Goal: Information Seeking & Learning: Learn about a topic

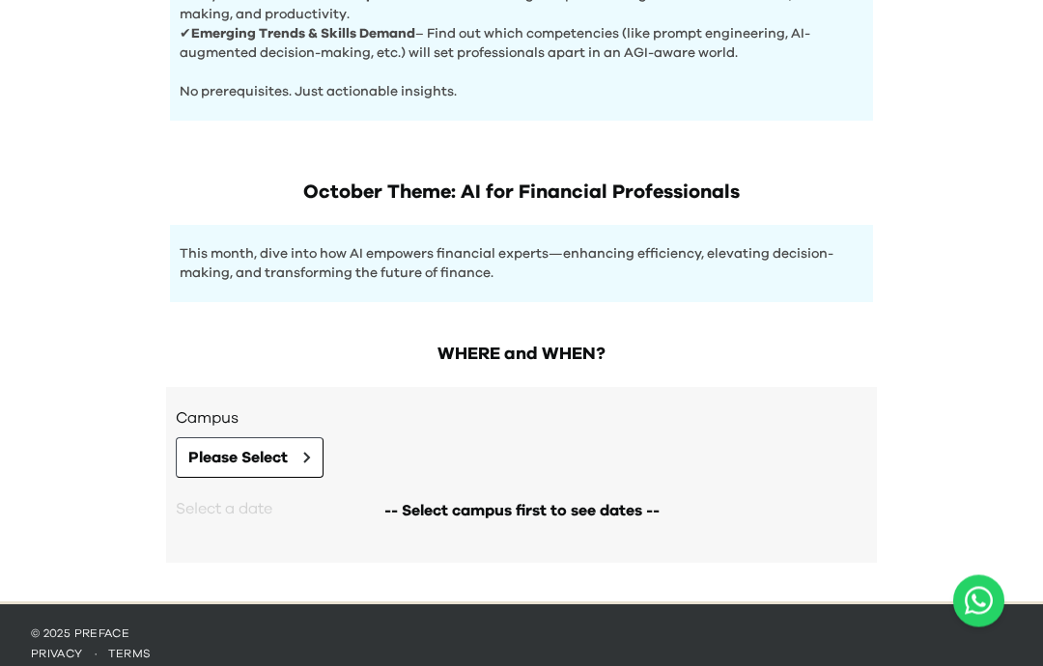
scroll to position [941, 0]
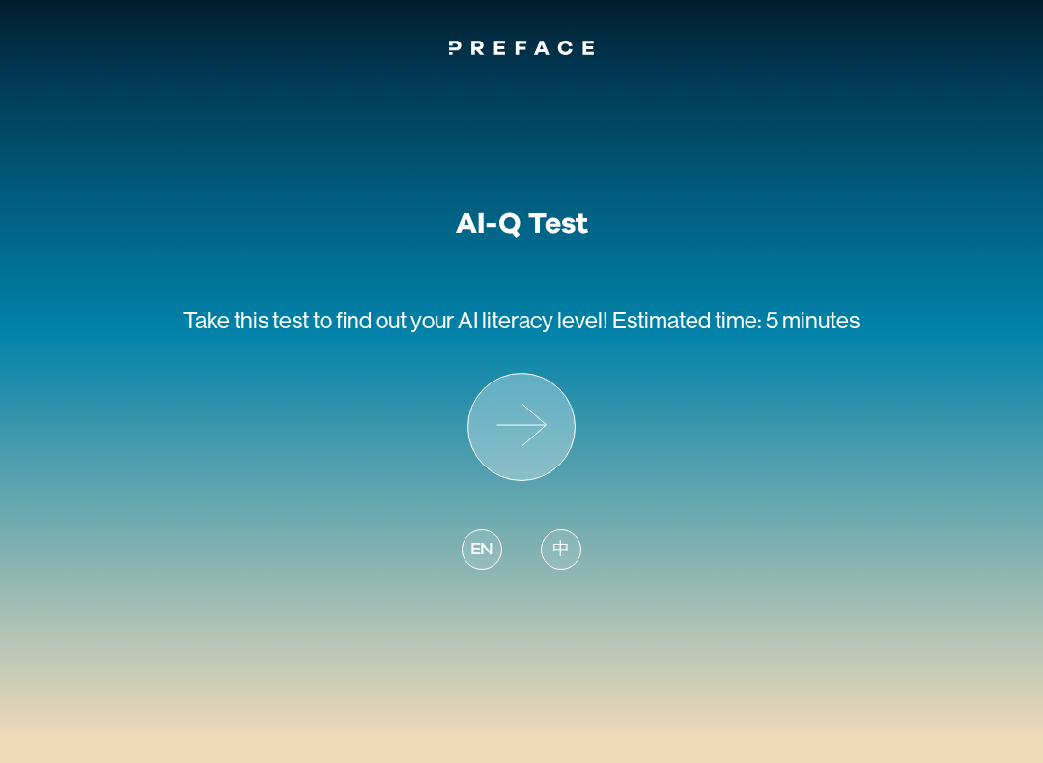
click at [547, 447] on icon at bounding box center [521, 427] width 106 height 106
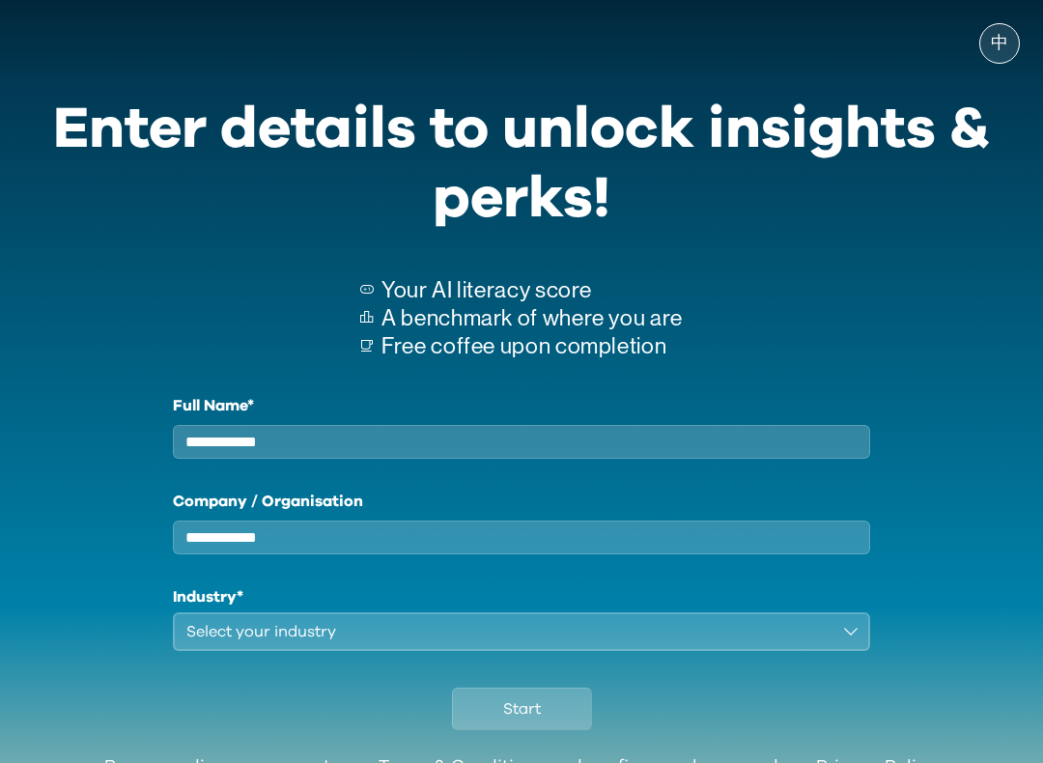
click at [546, 446] on input "Full Name*" at bounding box center [521, 442] width 697 height 34
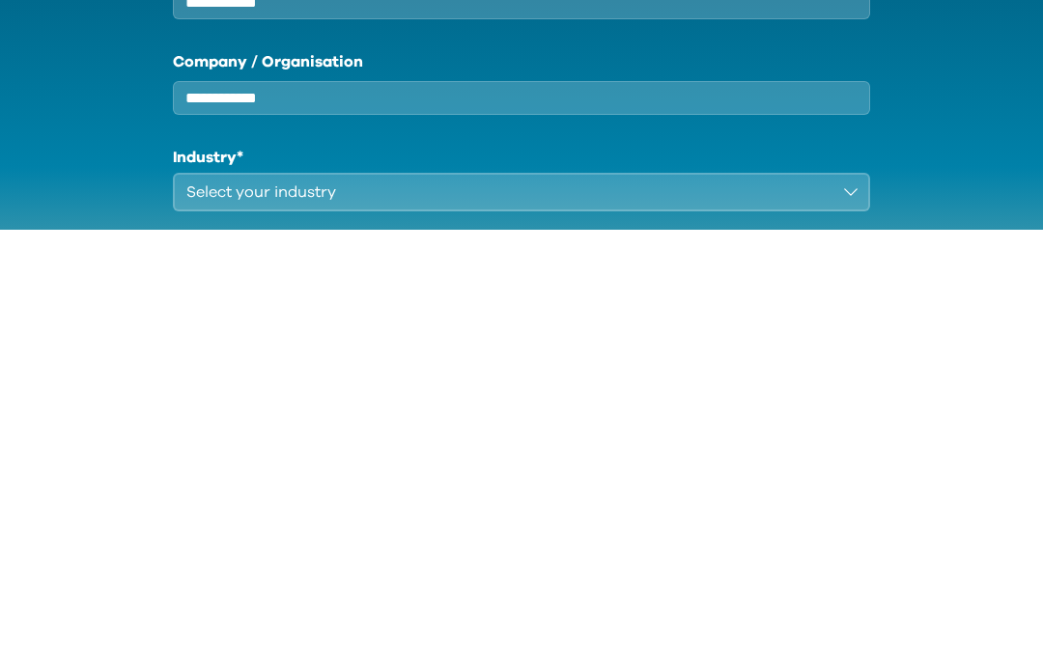
scroll to position [36, 0]
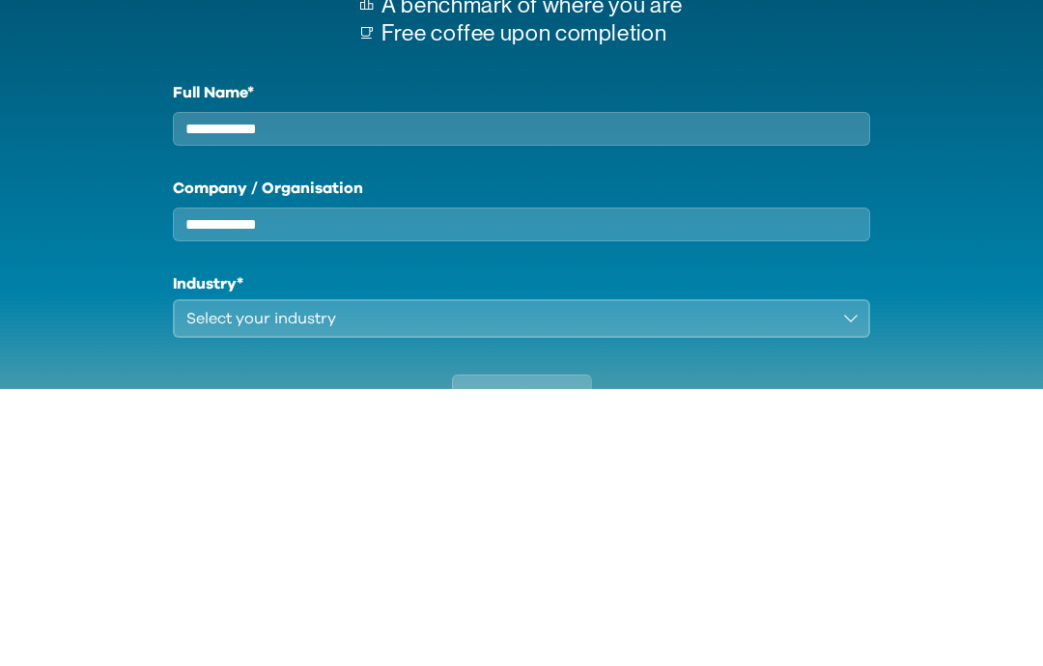
click at [200, 389] on input "Full Name*" at bounding box center [521, 406] width 697 height 34
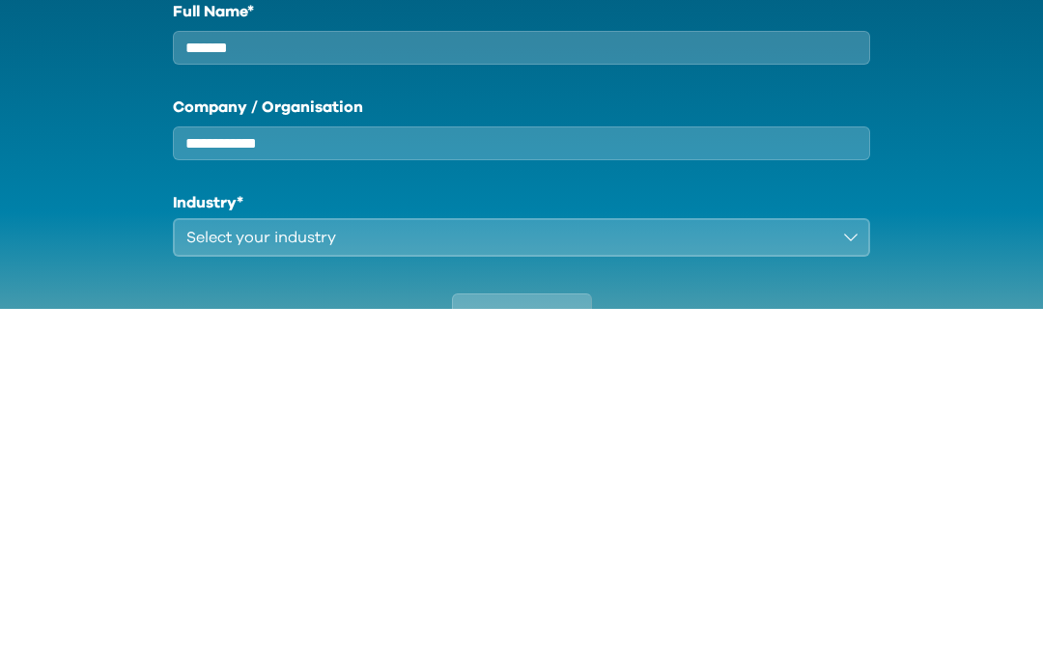
type input "*******"
click at [207, 485] on input "Company / Organisation" at bounding box center [521, 502] width 697 height 34
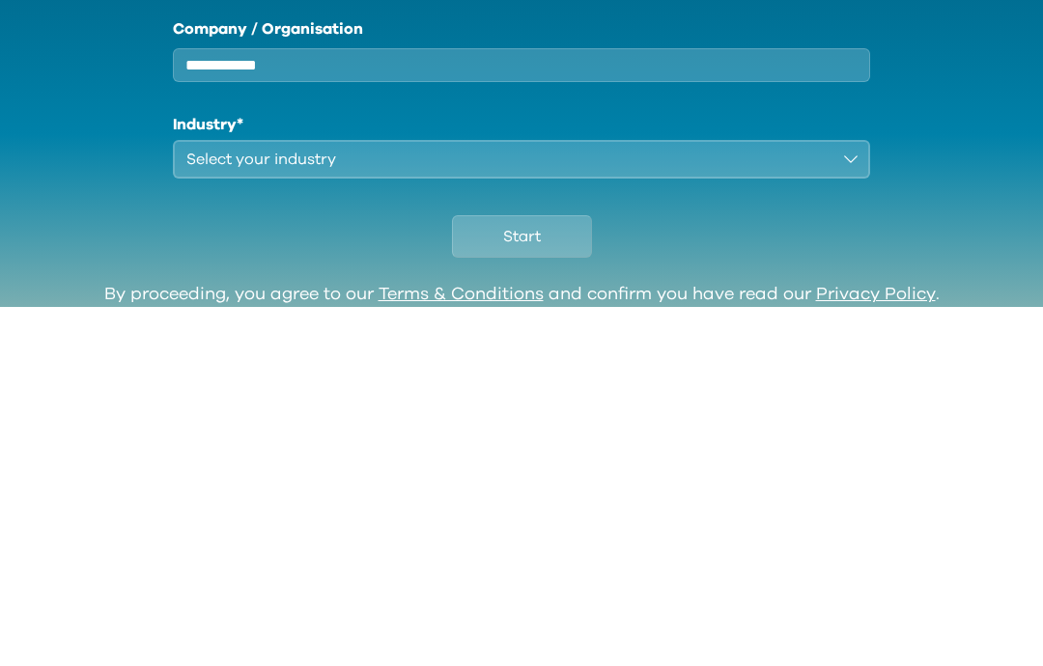
scroll to position [117, 0]
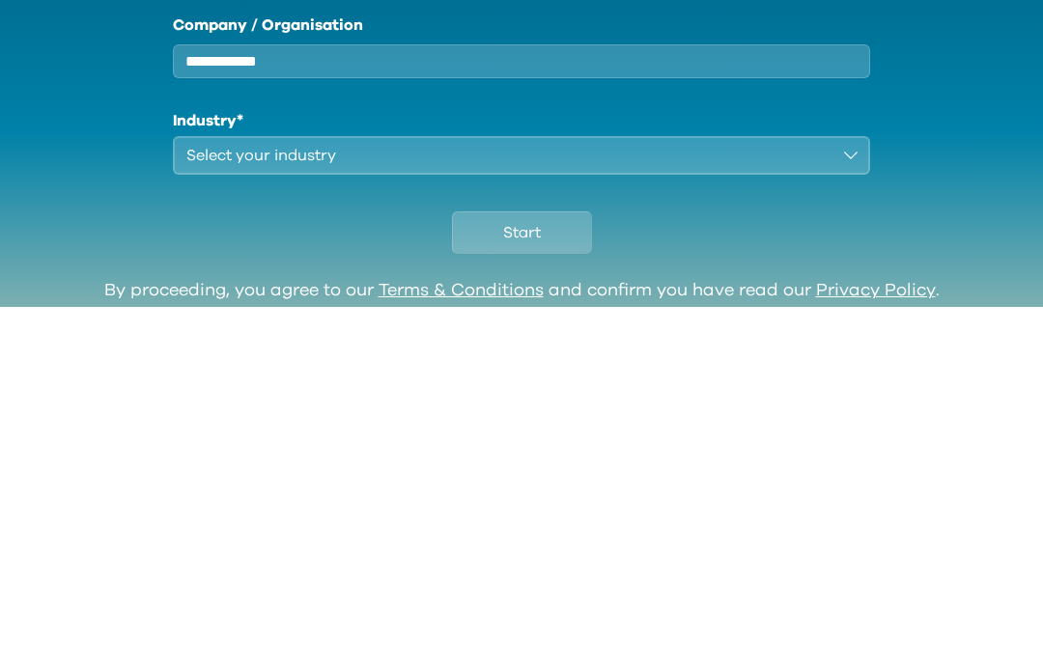
type input "**********"
click at [225, 503] on div "Select your industry" at bounding box center [507, 514] width 643 height 23
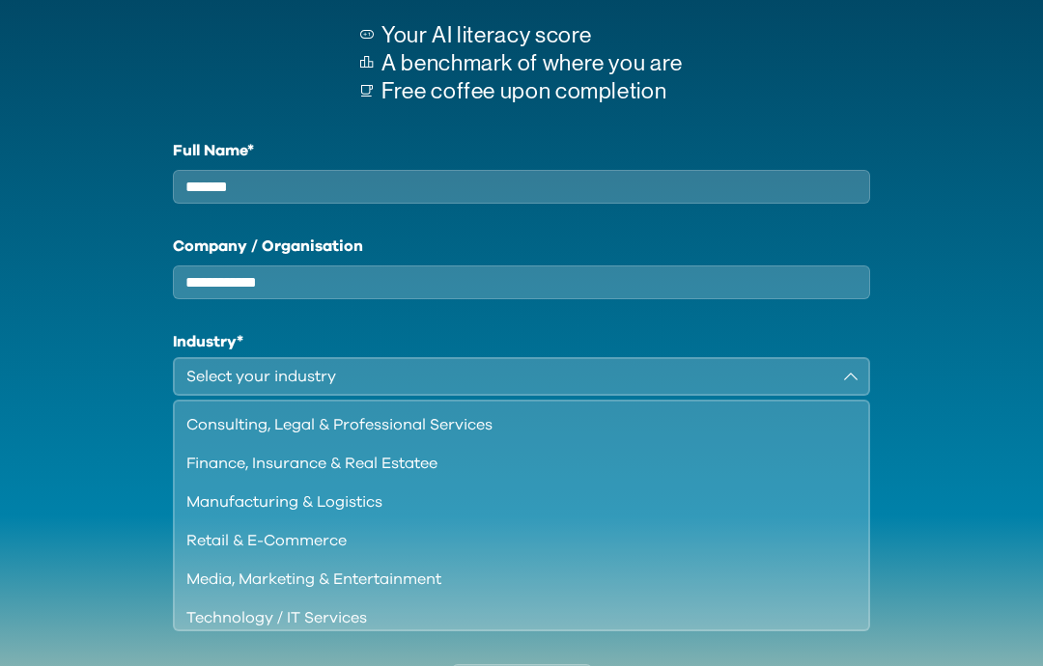
scroll to position [253, 0]
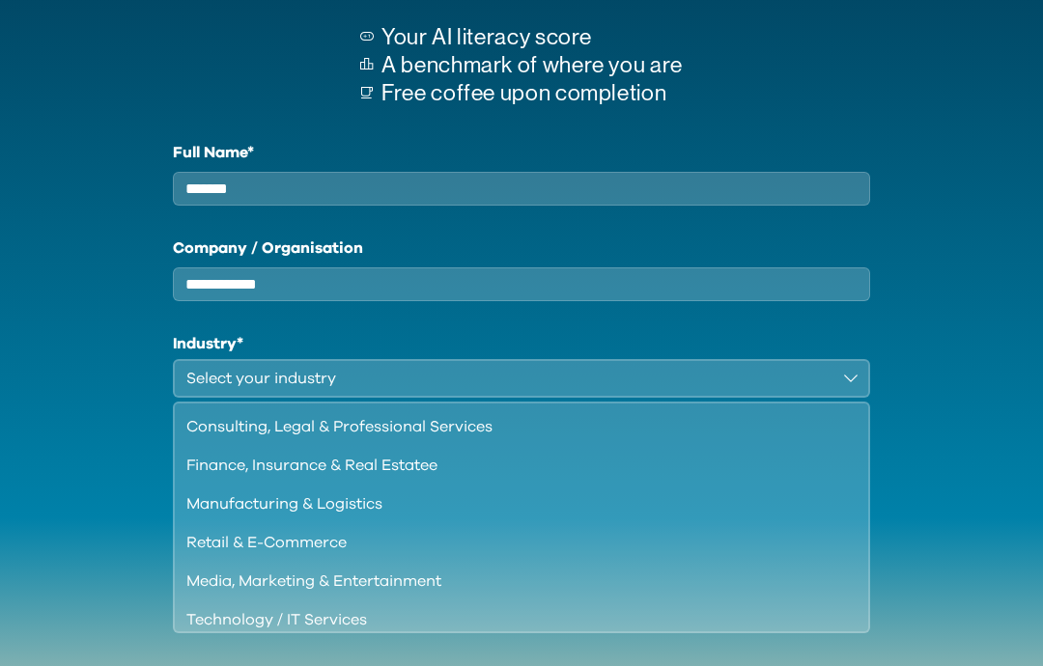
click at [192, 632] on div "Technology / IT Services" at bounding box center [509, 620] width 647 height 23
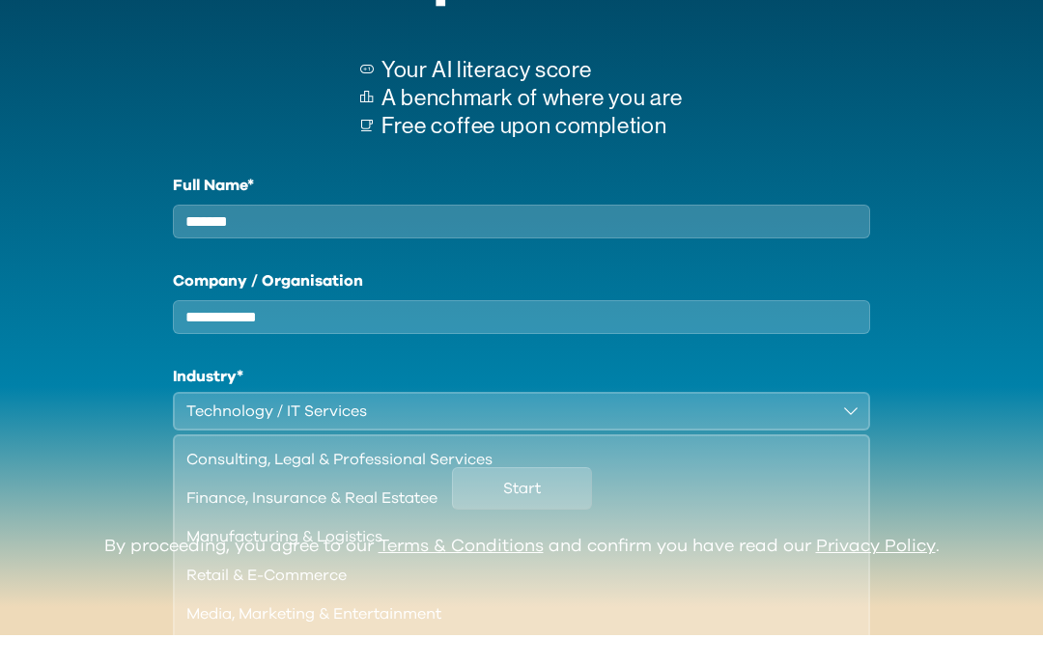
click at [191, 431] on div "**********" at bounding box center [521, 302] width 697 height 257
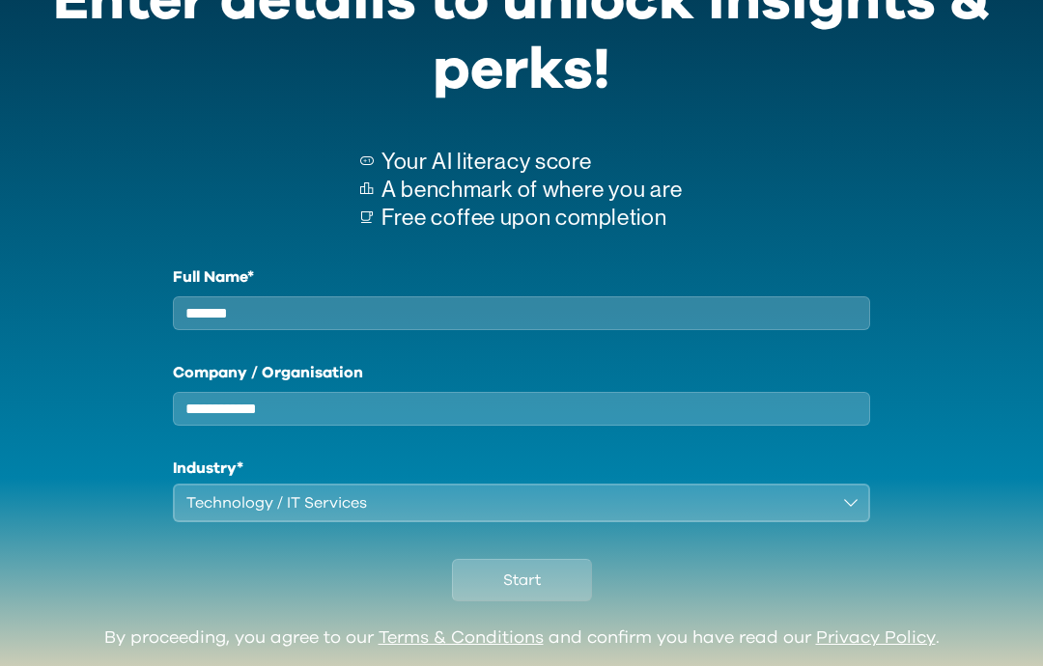
scroll to position [206, 0]
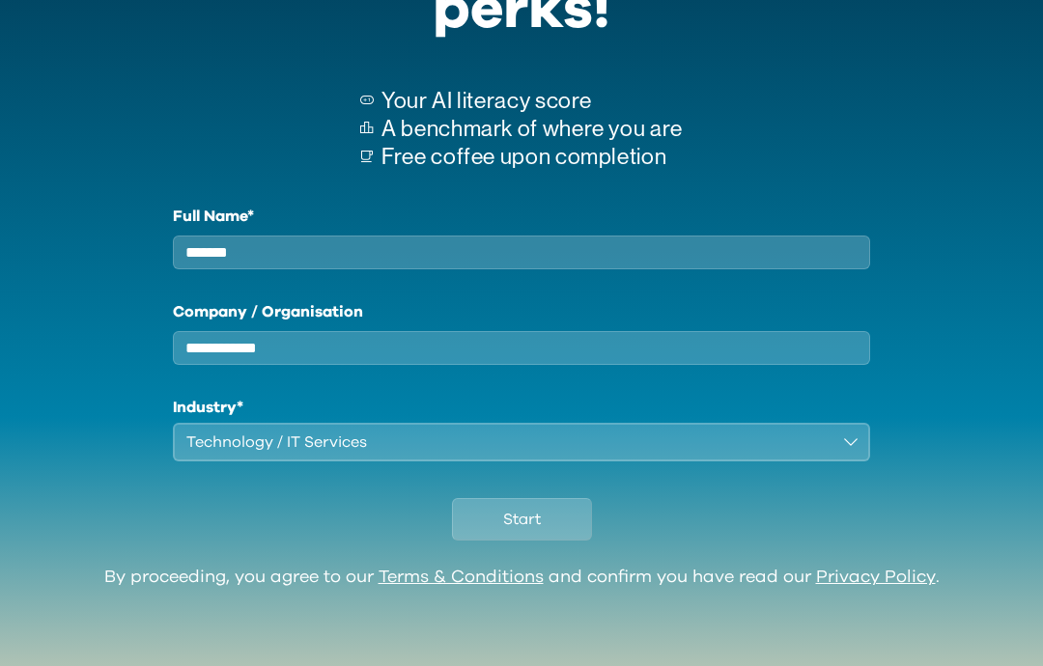
click at [574, 526] on button "Start" at bounding box center [522, 519] width 140 height 42
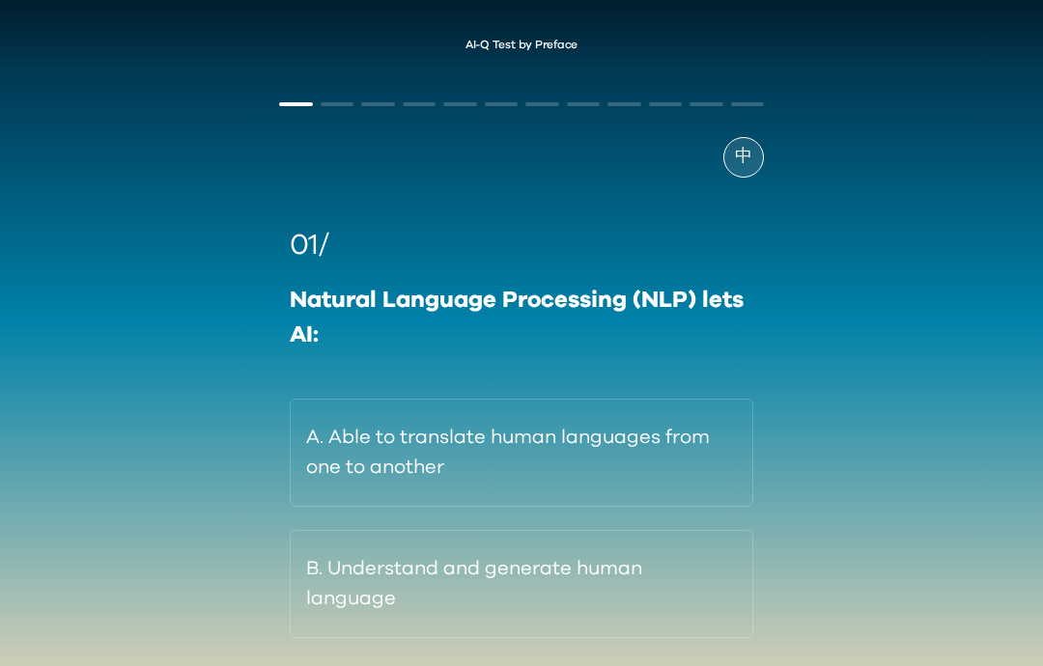
scroll to position [85, 0]
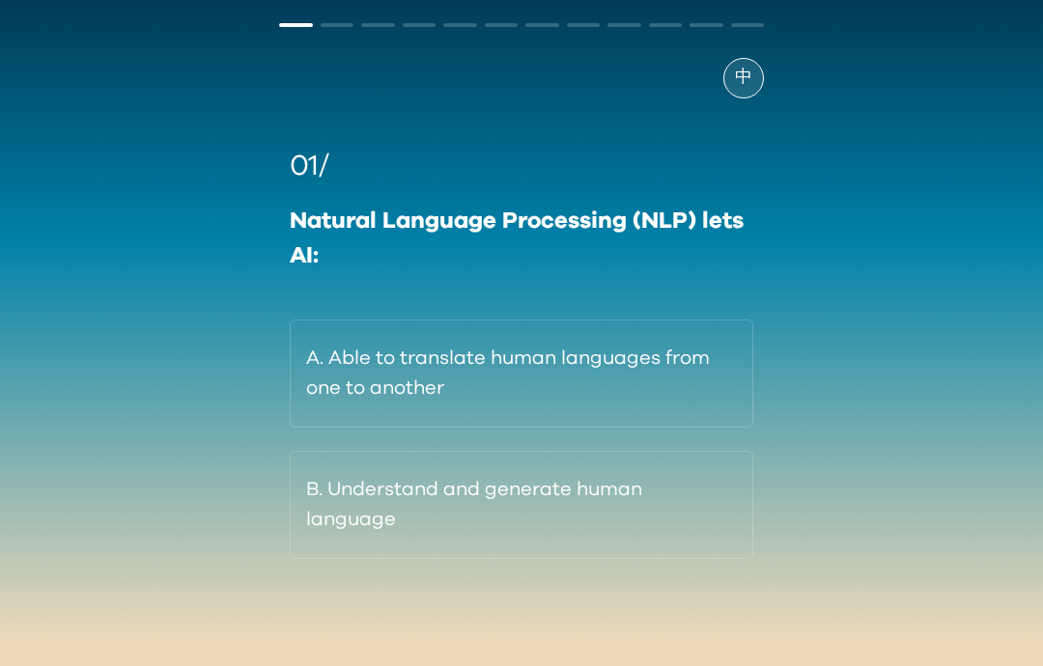
click at [320, 502] on button "B. Understand and generate human language" at bounding box center [522, 505] width 464 height 108
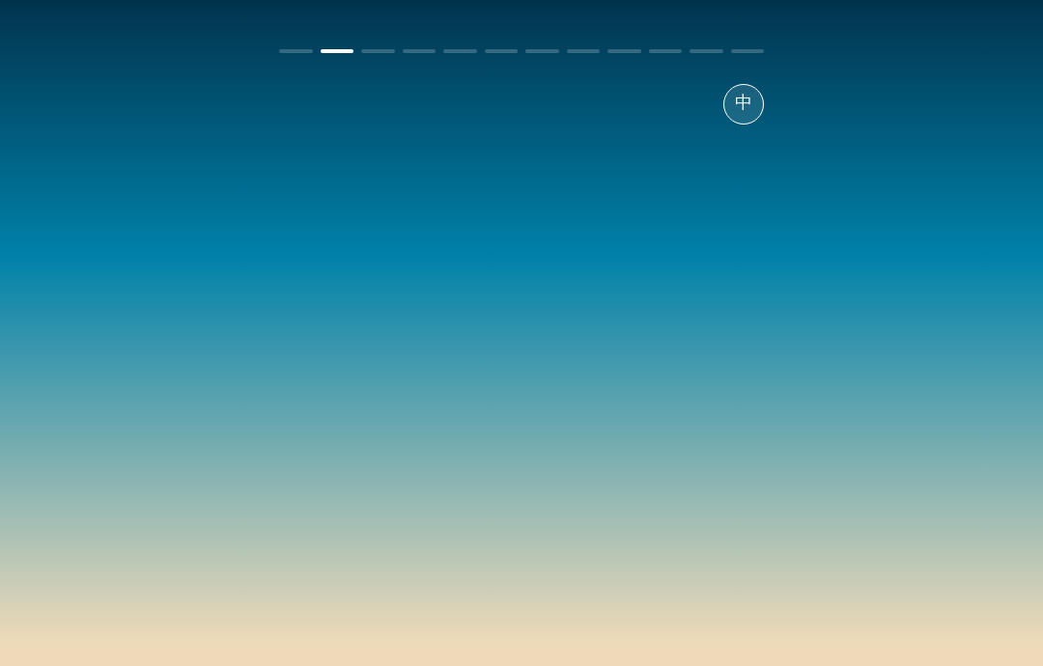
scroll to position [77, 0]
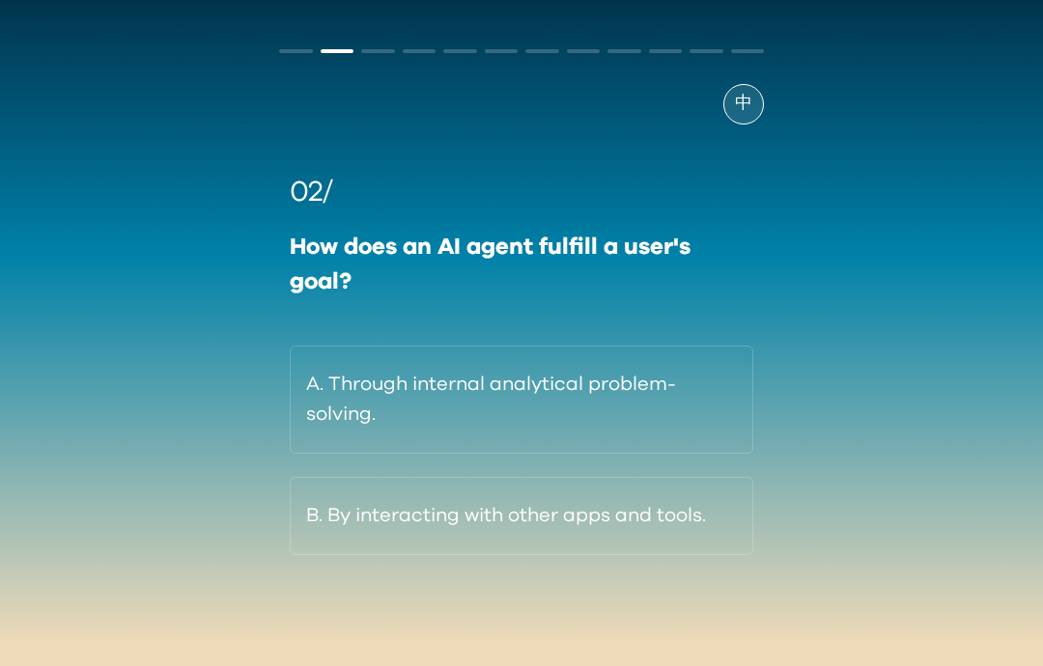
click at [317, 412] on button "A. Through internal analytical problem-solving." at bounding box center [522, 400] width 464 height 108
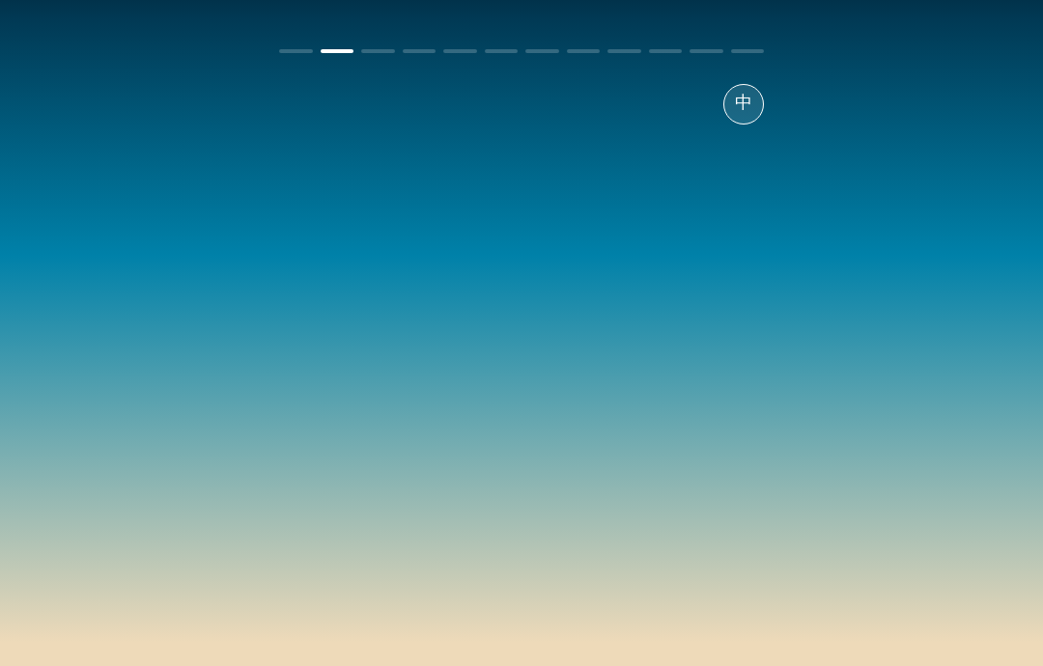
click at [299, 492] on div "02/ How does an AI agent fulfill a user's goal? A. Through internal analytical …" at bounding box center [521, 363] width 485 height 384
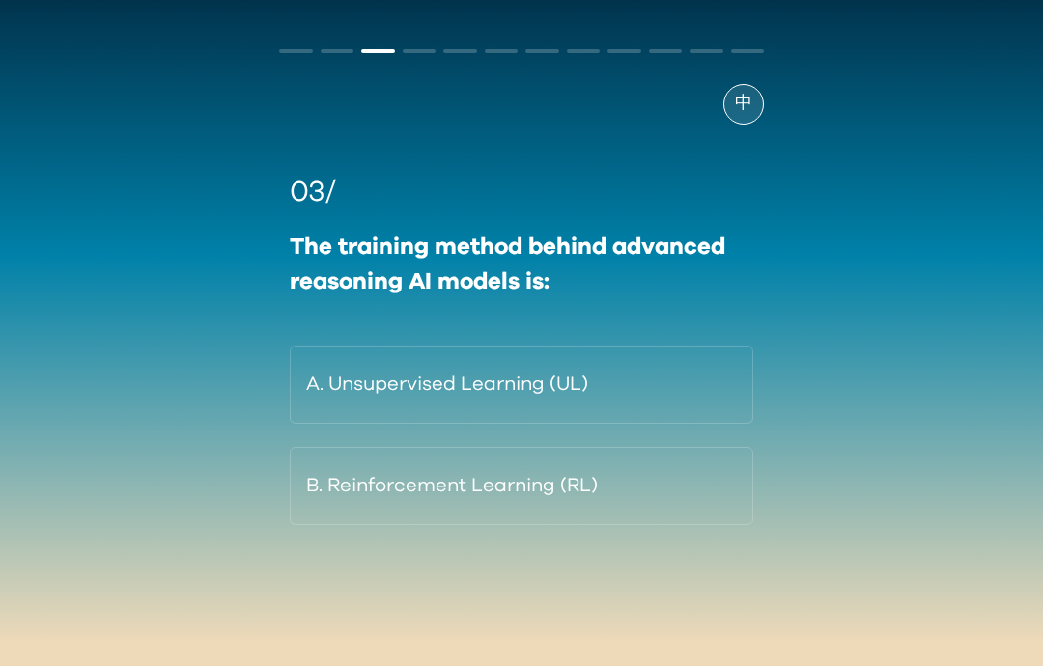
click at [379, 479] on button "B. Reinforcement Learning (RL)" at bounding box center [522, 486] width 464 height 78
click at [378, 479] on button "B. Reinforcement Learning (RL)" at bounding box center [522, 486] width 464 height 78
click at [300, 385] on div "03/ The training method behind advanced reasoning AI models is: A. Unsupervised…" at bounding box center [521, 342] width 485 height 435
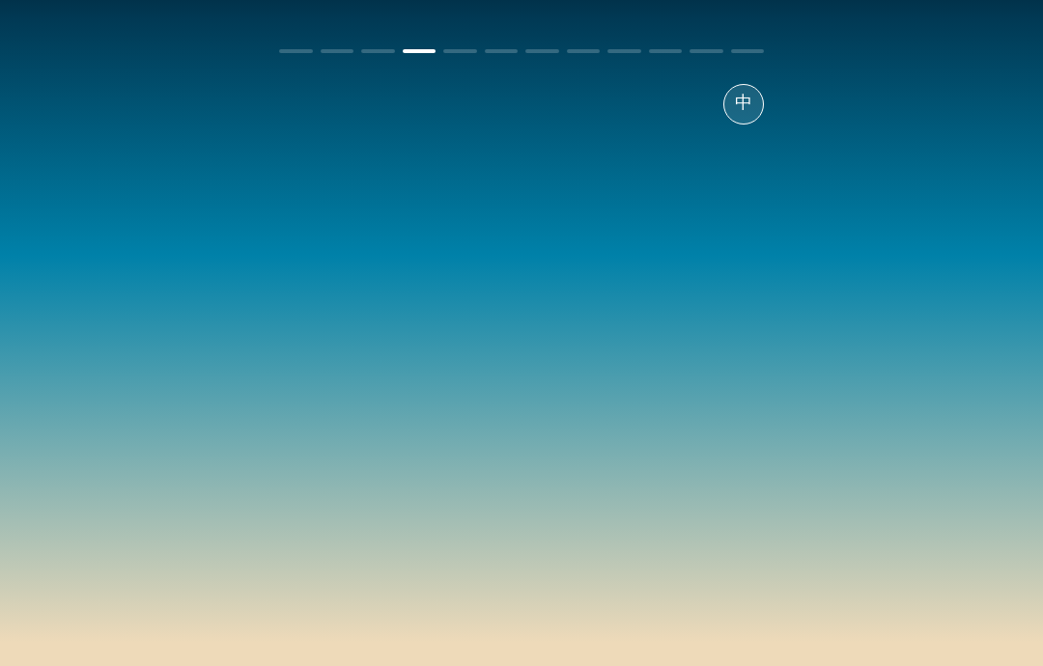
click at [300, 385] on div at bounding box center [521, 342] width 485 height 435
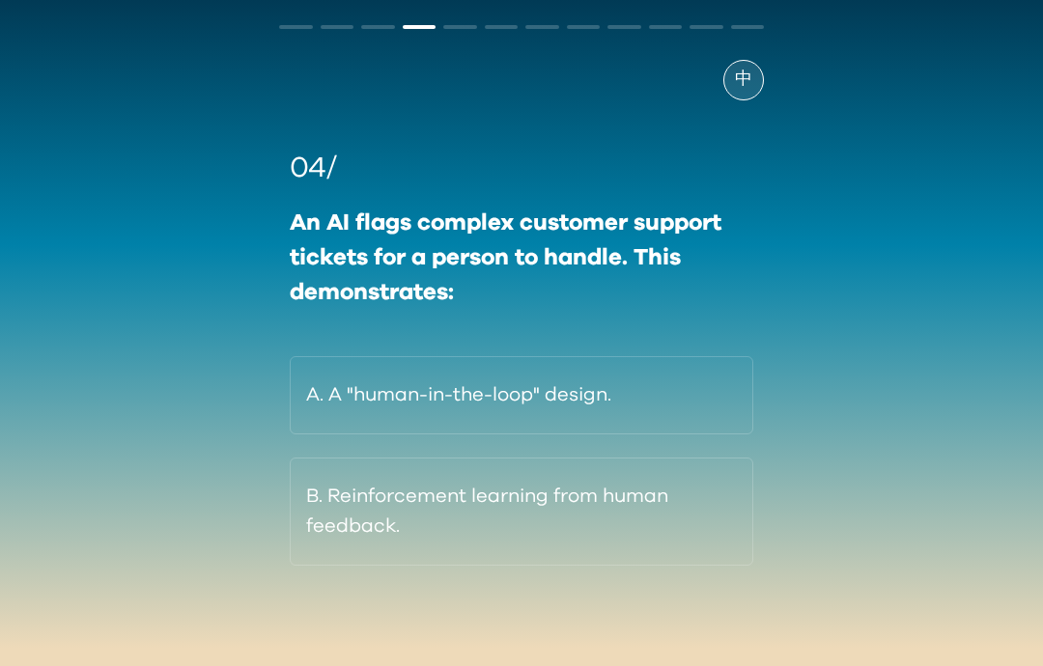
click at [350, 421] on button "A. A "human-in-the-loop" design." at bounding box center [522, 395] width 464 height 78
click at [345, 417] on button "A. A "human-in-the-loop" design." at bounding box center [522, 395] width 464 height 78
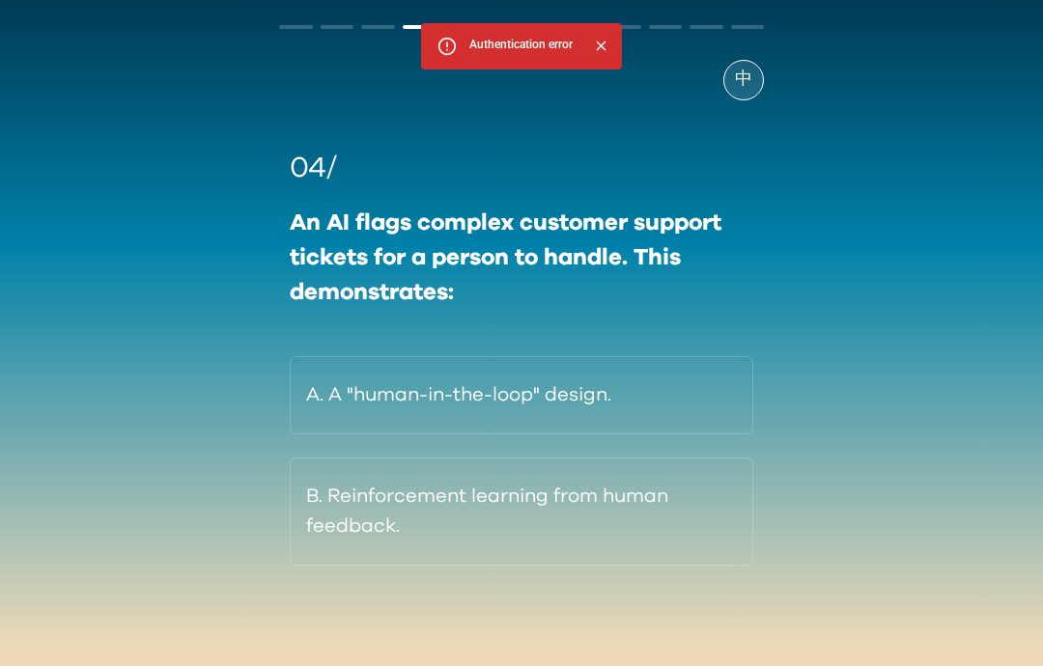
click at [329, 434] on button "A. A "human-in-the-loop" design." at bounding box center [522, 395] width 464 height 78
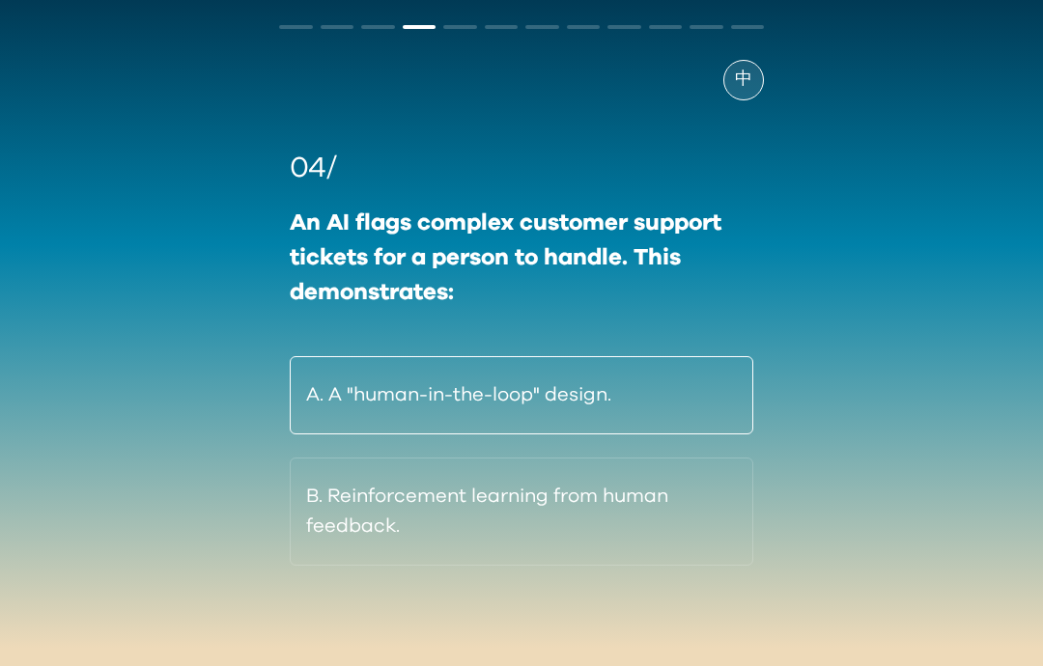
click at [332, 437] on div "A. A "human-in-the-loop" design. B. Reinforcement learning from human feedback." at bounding box center [522, 461] width 464 height 210
click at [324, 434] on button "A. A "human-in-the-loop" design." at bounding box center [522, 395] width 464 height 78
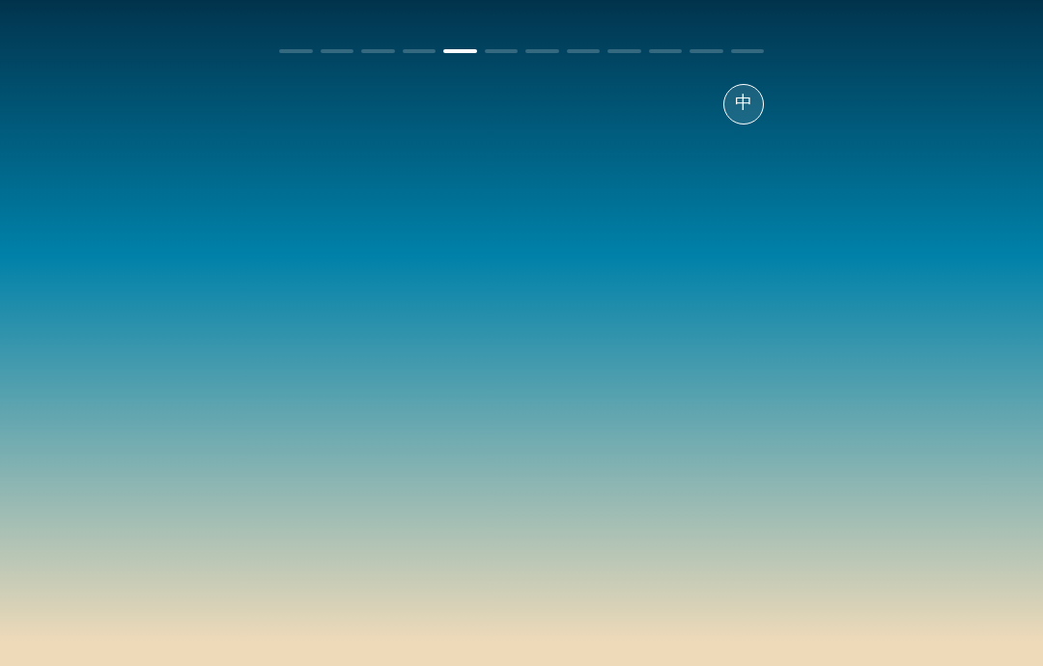
click at [341, 477] on div at bounding box center [521, 342] width 485 height 435
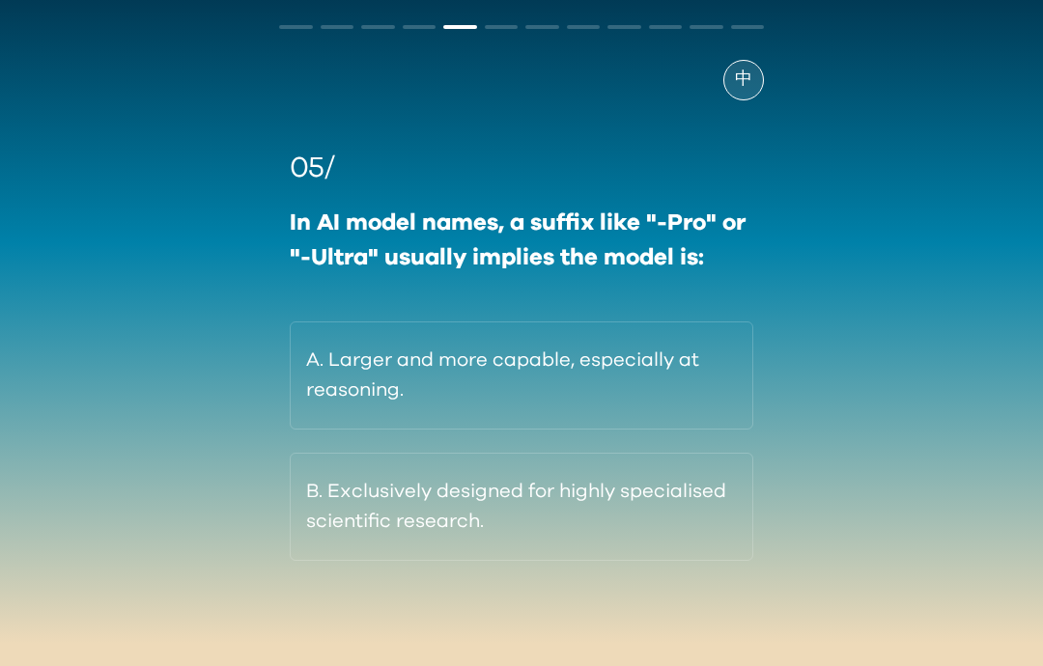
click at [346, 483] on button "B. Exclusively designed for highly specialised scientific research." at bounding box center [522, 507] width 464 height 108
click at [341, 475] on button "B. Exclusively designed for highly specialised scientific research." at bounding box center [522, 507] width 464 height 108
click at [341, 474] on button "B. Exclusively designed for highly specialised scientific research." at bounding box center [522, 507] width 464 height 108
click at [327, 414] on div "05/ In AI model names, a suffix like "-Pro" or "-Ultra" usually implies the mod…" at bounding box center [521, 330] width 485 height 461
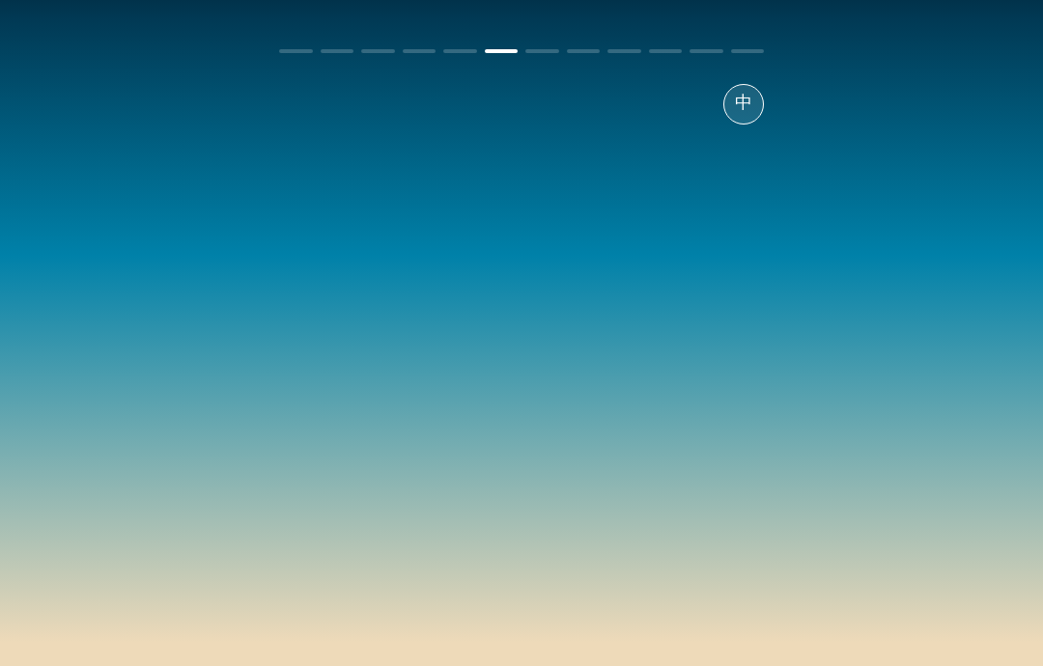
click at [332, 437] on div at bounding box center [521, 342] width 485 height 435
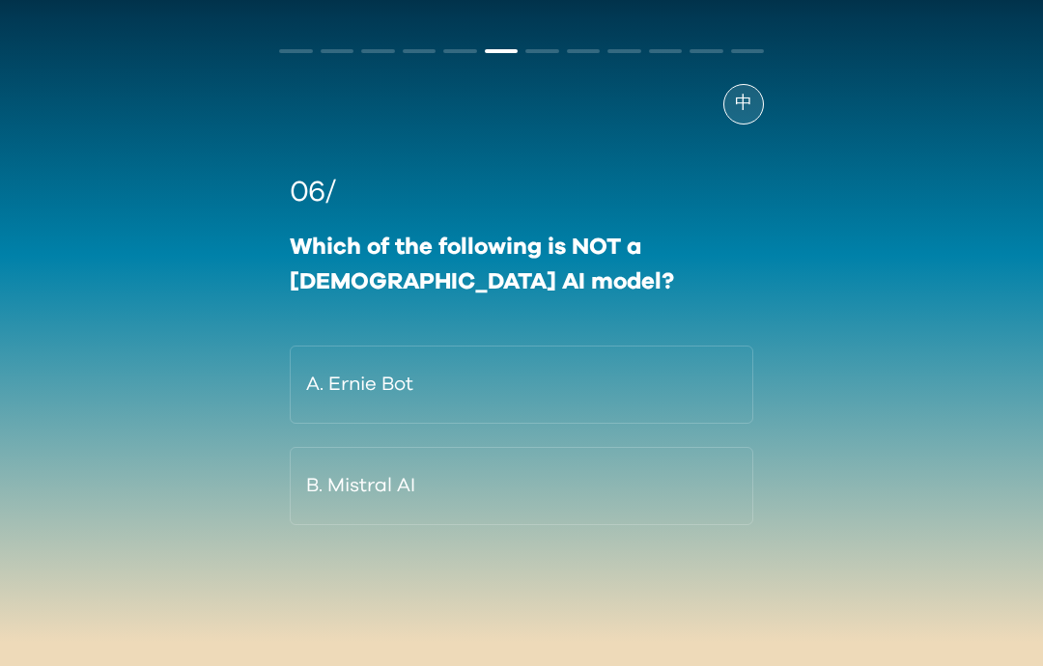
click at [349, 491] on div "06/ Which of the following is NOT a Chinese AI model? A. Ernie Bot B. Mistral AI" at bounding box center [522, 348] width 464 height 354
click at [349, 490] on button "B. Mistral AI" at bounding box center [522, 486] width 464 height 78
click at [353, 487] on button "B. Mistral AI" at bounding box center [522, 486] width 464 height 78
click at [352, 487] on button "B. Mistral AI" at bounding box center [522, 486] width 464 height 78
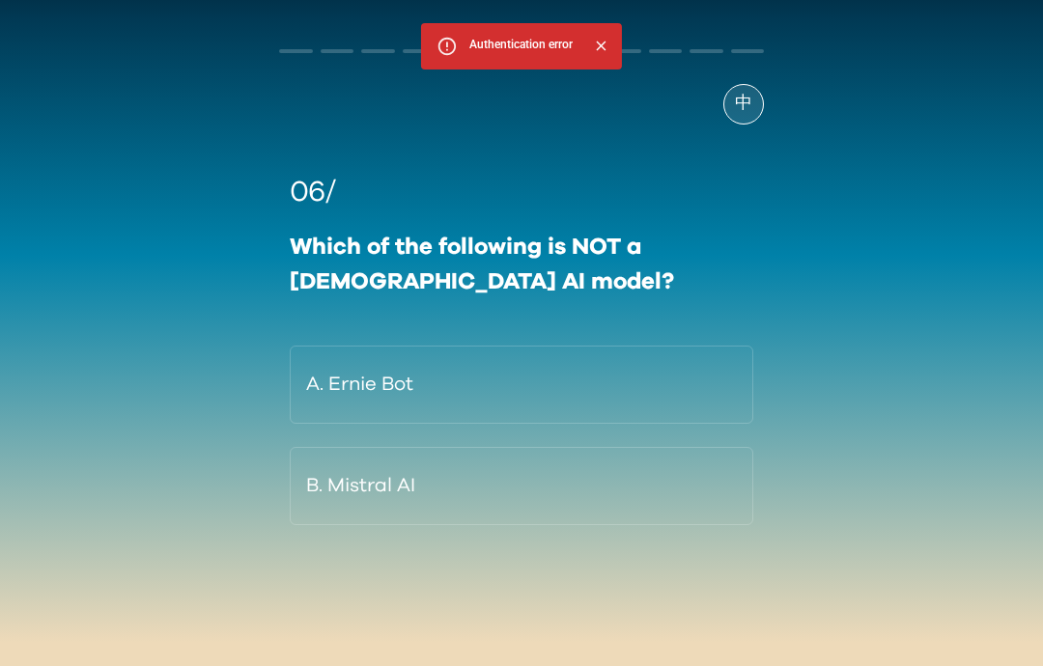
click at [333, 481] on button "B. Mistral AI" at bounding box center [522, 486] width 464 height 78
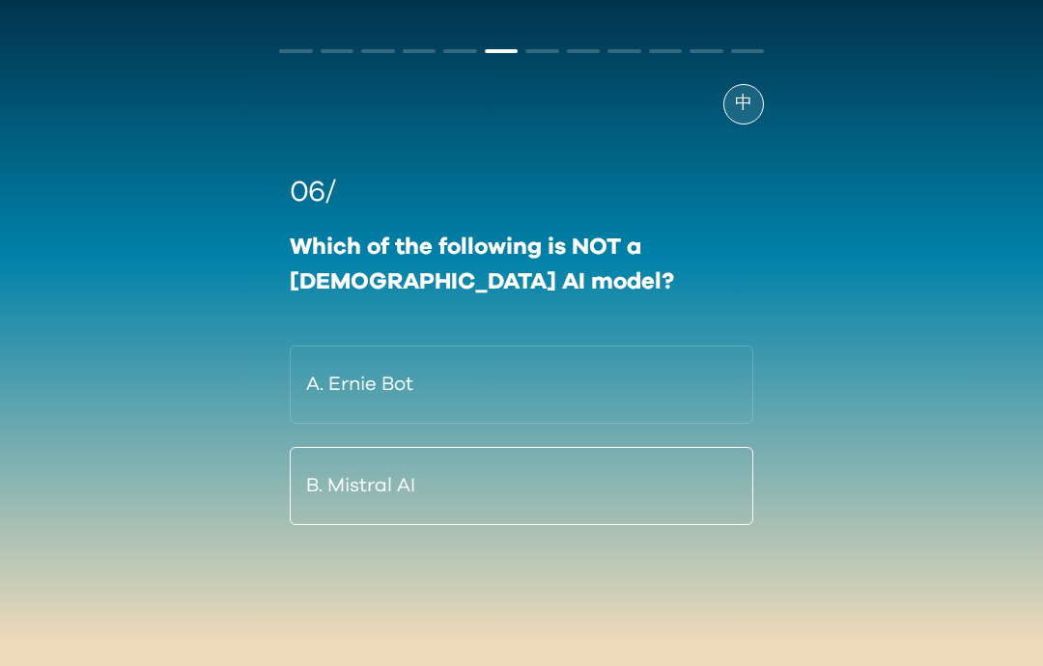
click at [332, 480] on button "B. Mistral AI" at bounding box center [522, 486] width 464 height 78
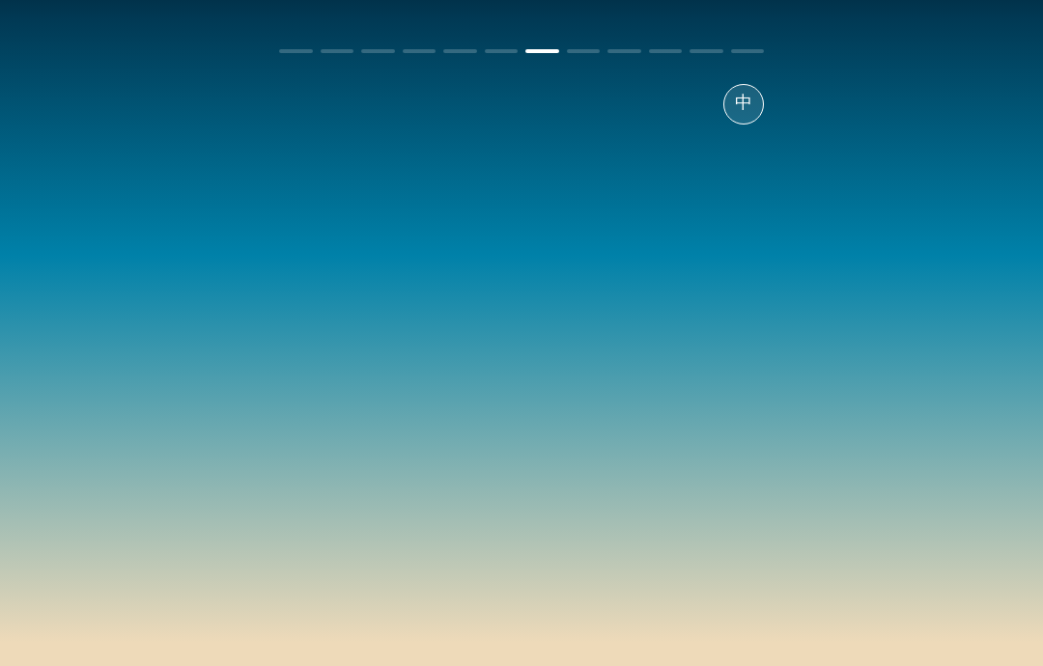
click at [335, 466] on div at bounding box center [521, 342] width 485 height 435
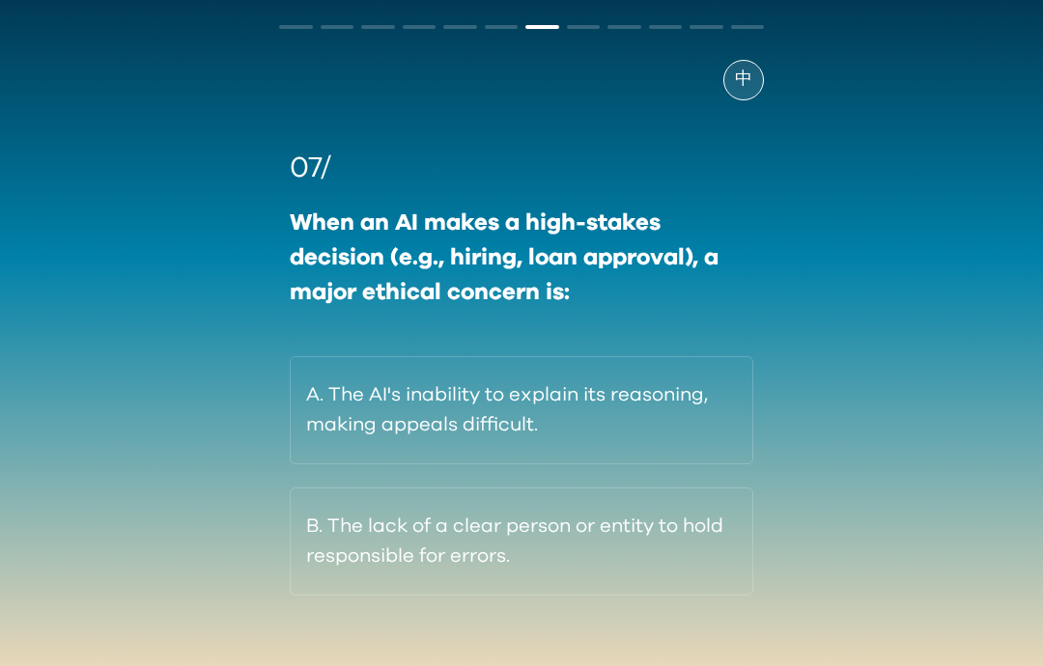
click at [343, 456] on div "07/ When an AI makes a high-stakes decision (e.g., hiring, loan approval), a ma…" at bounding box center [522, 371] width 464 height 449
click at [348, 450] on button "A. The AI's inability to explain its reasoning, making appeals difficult." at bounding box center [522, 410] width 464 height 108
click at [348, 449] on button "A. The AI's inability to explain its reasoning, making appeals difficult." at bounding box center [522, 410] width 464 height 108
click at [346, 457] on button "A. The AI's inability to explain its reasoning, making appeals difficult." at bounding box center [522, 410] width 464 height 108
click at [340, 455] on div "07/ When an AI makes a high-stakes decision (e.g., hiring, loan approval), a ma…" at bounding box center [521, 348] width 485 height 496
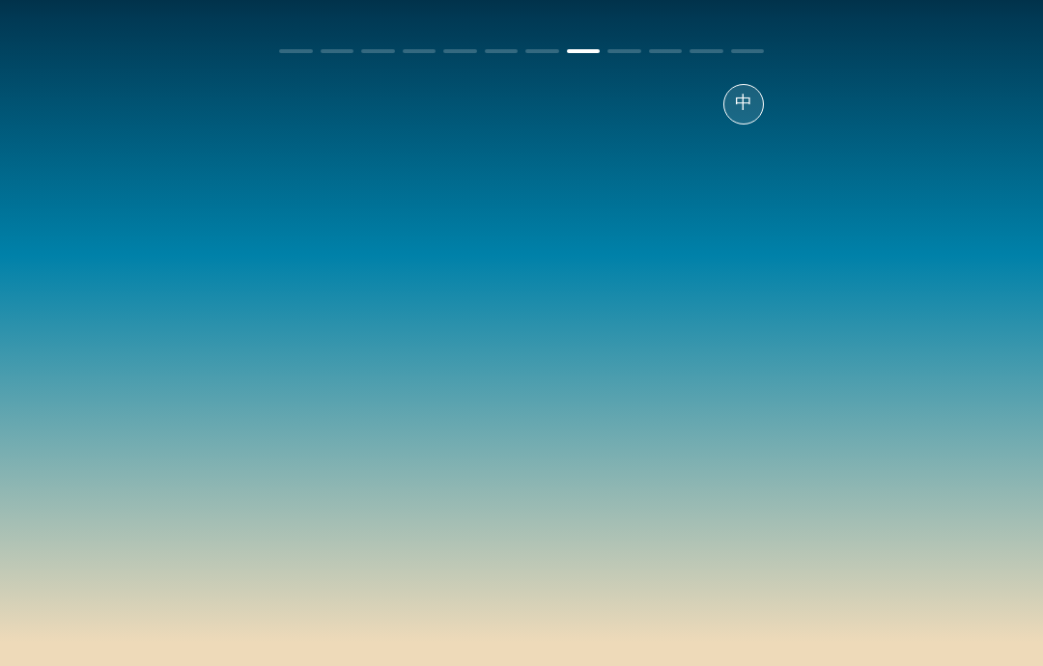
click at [354, 525] on div at bounding box center [521, 342] width 485 height 435
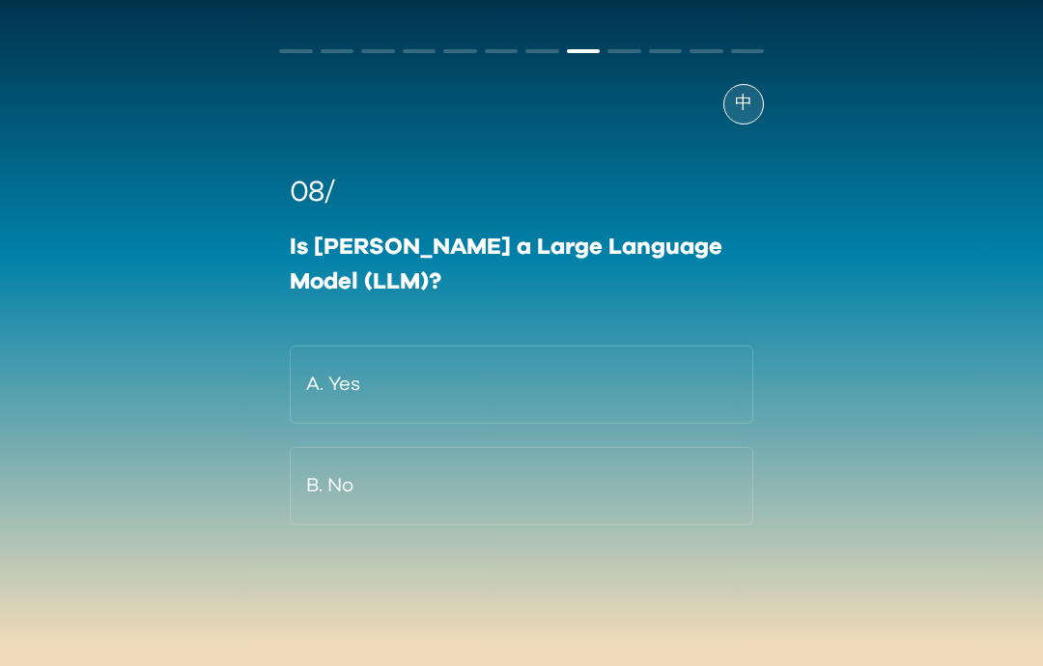
click at [356, 447] on button "B. No" at bounding box center [522, 486] width 464 height 78
click at [355, 447] on button "B. No" at bounding box center [522, 486] width 464 height 78
click at [350, 447] on button "B. No" at bounding box center [522, 486] width 464 height 78
click at [334, 447] on button "B. No" at bounding box center [522, 486] width 464 height 78
click at [305, 362] on button "A. Yes" at bounding box center [522, 385] width 464 height 78
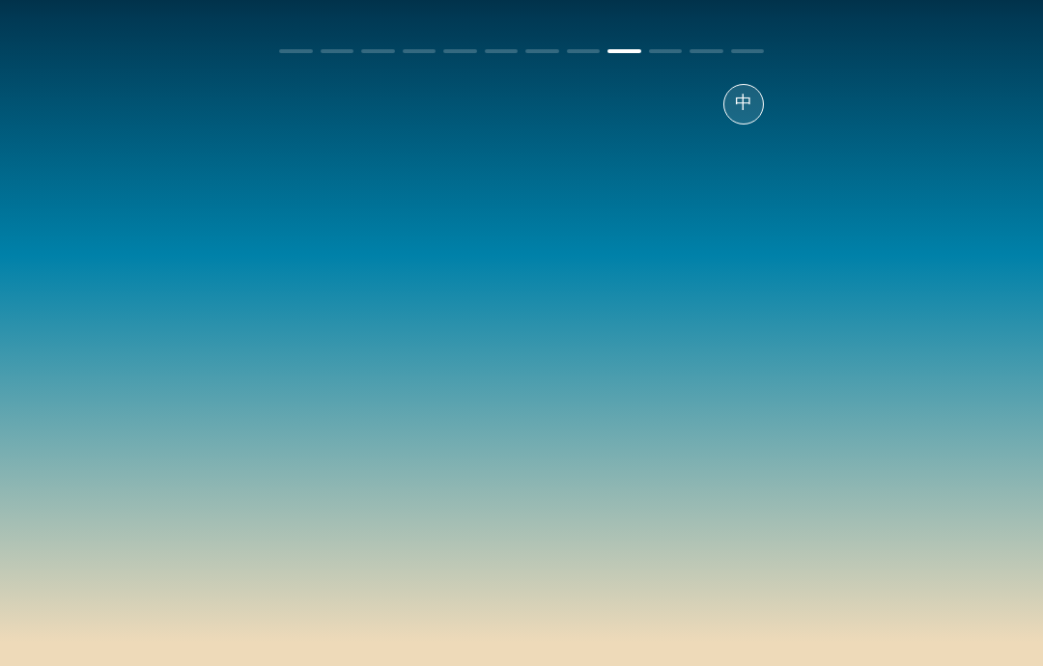
click at [305, 362] on div at bounding box center [521, 342] width 485 height 435
click at [308, 374] on div at bounding box center [521, 342] width 485 height 435
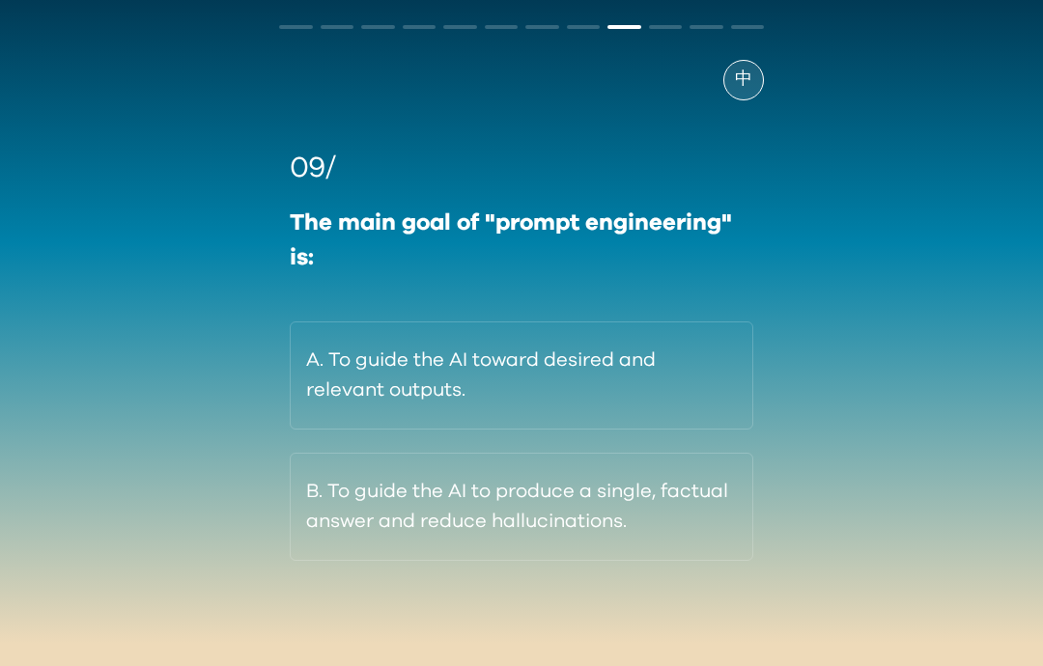
click at [308, 373] on div "09/ The main goal of "prompt engineering" is: A. To guide the AI toward desired…" at bounding box center [522, 354] width 464 height 414
click at [346, 384] on button "A. To guide the AI toward desired and relevant outputs." at bounding box center [522, 376] width 464 height 108
click at [345, 384] on button "A. To guide the AI toward desired and relevant outputs." at bounding box center [522, 376] width 464 height 108
click at [326, 420] on button "A. To guide the AI toward desired and relevant outputs." at bounding box center [522, 376] width 464 height 108
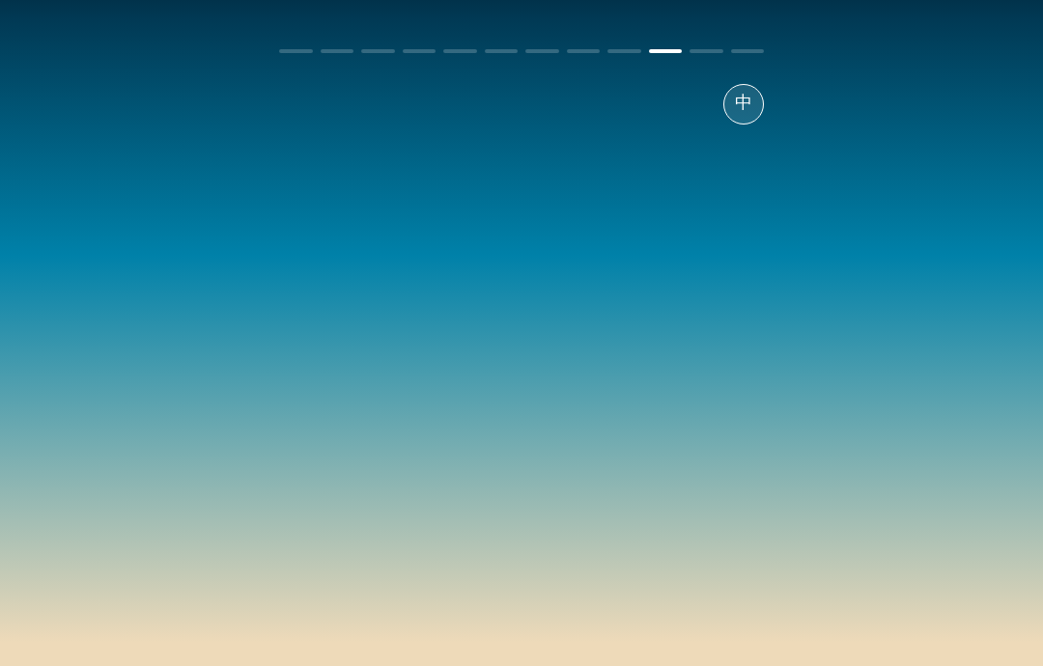
click at [348, 465] on div at bounding box center [521, 342] width 485 height 435
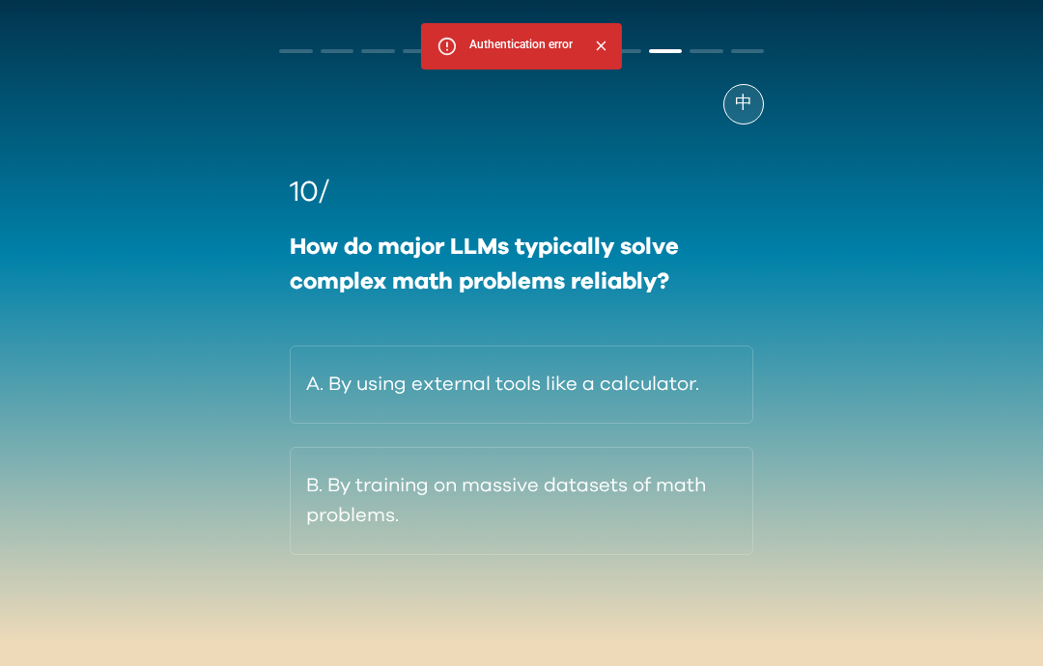
click at [358, 398] on button "A. By using external tools like a calculator." at bounding box center [522, 385] width 464 height 78
click at [357, 398] on button "A. By using external tools like a calculator." at bounding box center [522, 385] width 464 height 78
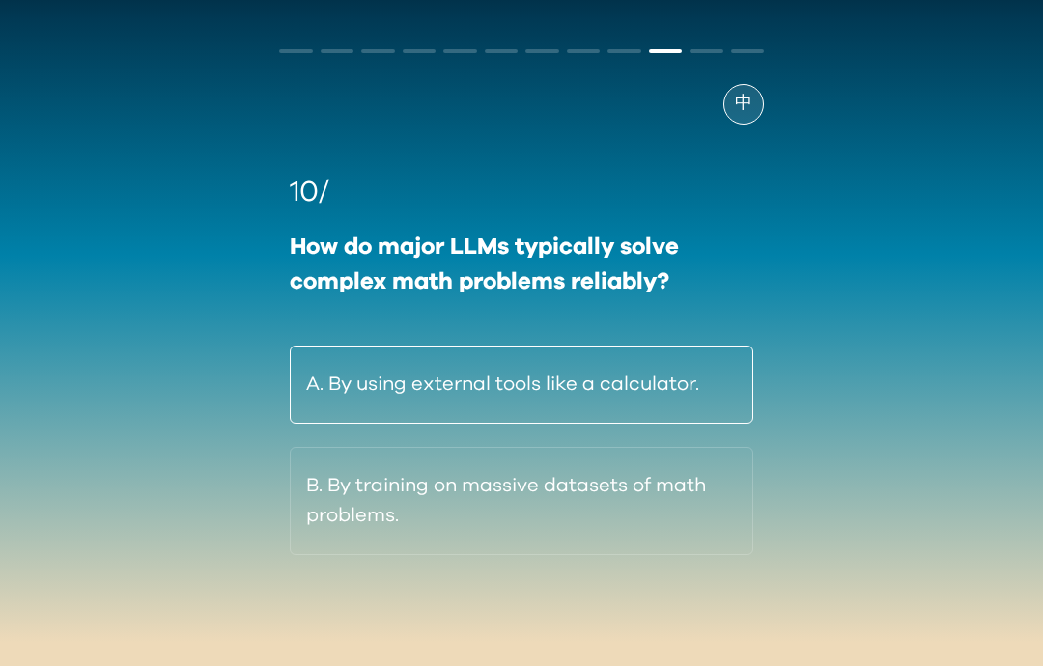
click at [358, 448] on button "B. By training on massive datasets of math problems." at bounding box center [522, 501] width 464 height 108
click at [335, 406] on div "A. By using external tools like a calculator. B. By training on massive dataset…" at bounding box center [522, 451] width 464 height 210
click at [353, 447] on button "B. By training on massive datasets of math problems." at bounding box center [522, 501] width 464 height 108
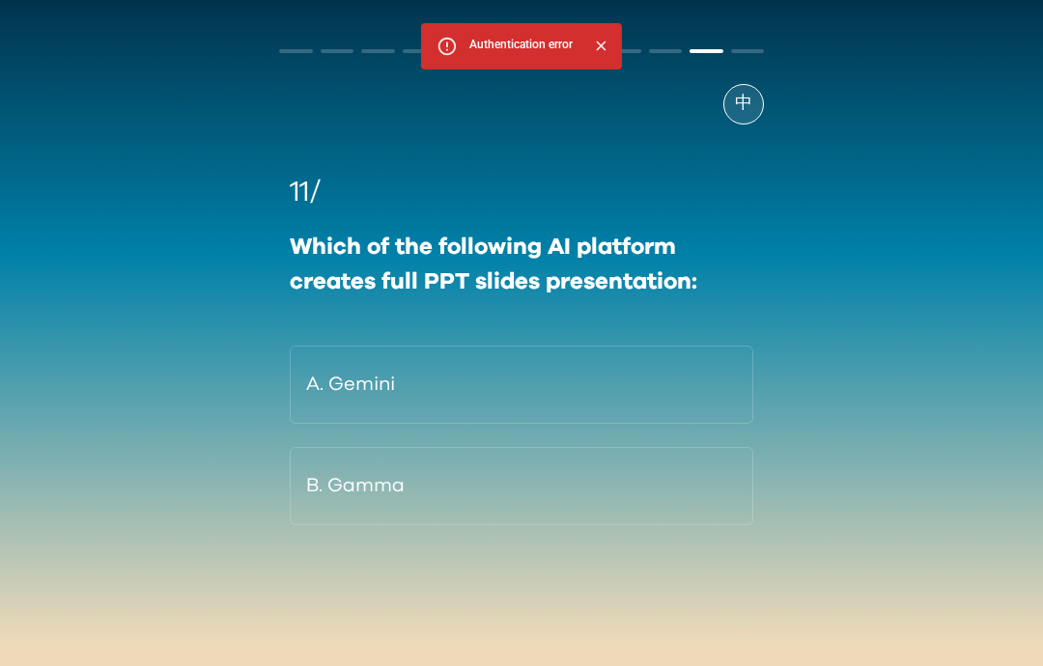
click at [336, 382] on div "11/ Which of the following AI platform creates full PPT slides presentation: A.…" at bounding box center [522, 348] width 464 height 354
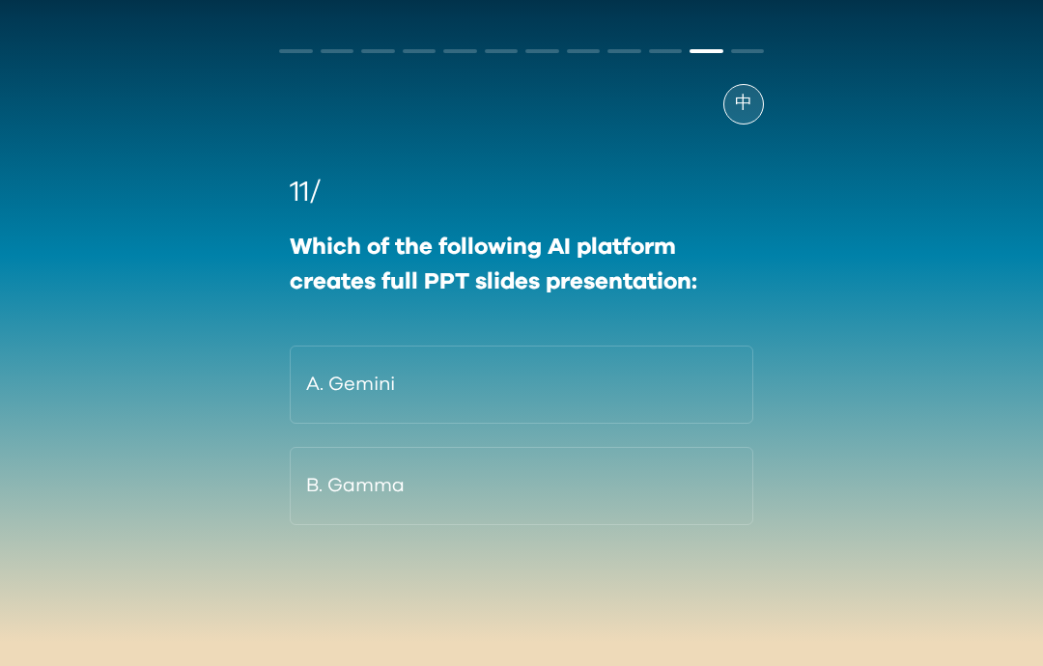
click at [354, 410] on div "A. Gemini B. Gamma" at bounding box center [522, 436] width 464 height 180
click at [354, 447] on button "B. Gamma" at bounding box center [522, 486] width 464 height 78
click at [351, 421] on div "A. Gemini B. Gamma" at bounding box center [522, 436] width 464 height 180
click at [326, 391] on button "A. Gemini" at bounding box center [522, 385] width 464 height 78
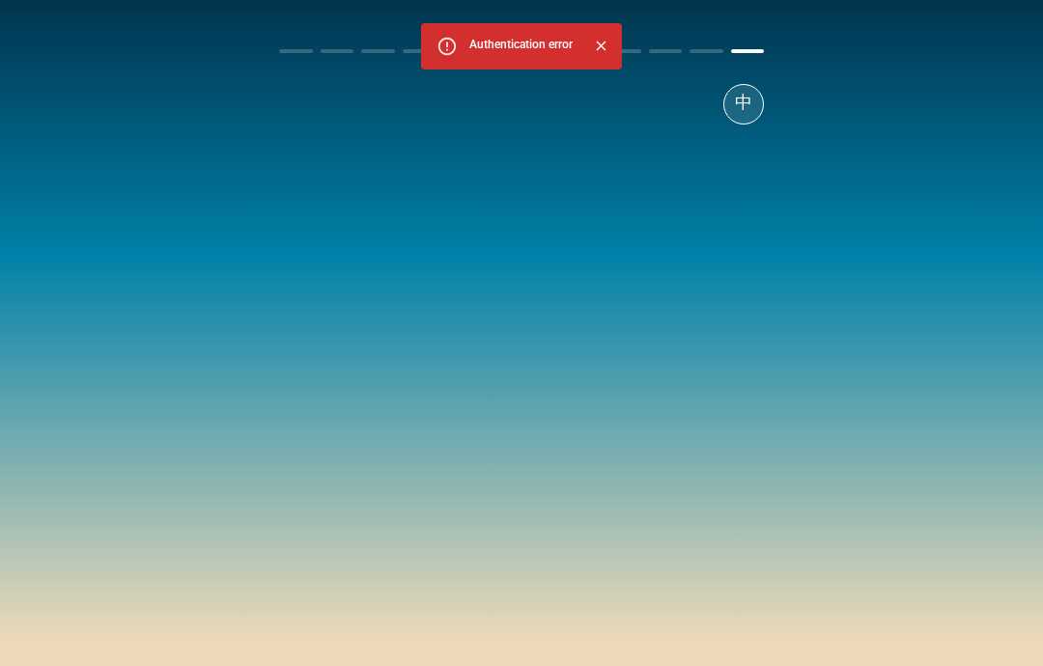
click at [330, 396] on div at bounding box center [521, 342] width 485 height 435
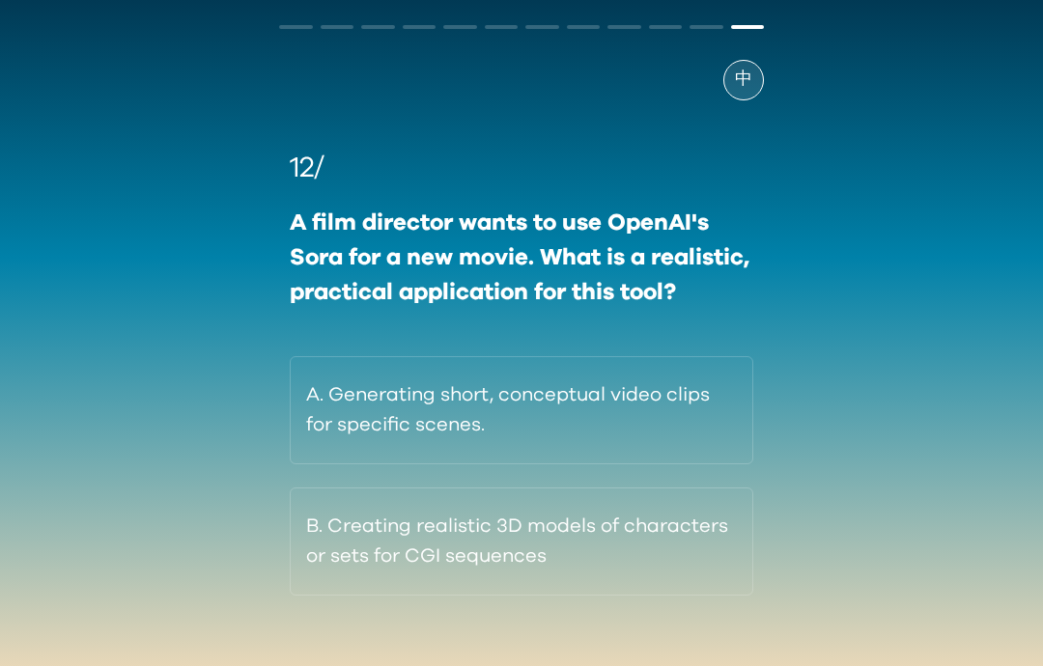
click at [317, 357] on button "A. Generating short, conceptual video clips for specific scenes." at bounding box center [522, 410] width 464 height 108
click at [318, 437] on button "A. Generating short, conceptual video clips for specific scenes." at bounding box center [522, 410] width 464 height 108
click at [341, 548] on button "B. Creating realistic 3D models of characters or sets for CGI sequences" at bounding box center [522, 542] width 464 height 108
click at [327, 511] on button "B. Creating realistic 3D models of characters or sets for CGI sequences" at bounding box center [522, 542] width 464 height 108
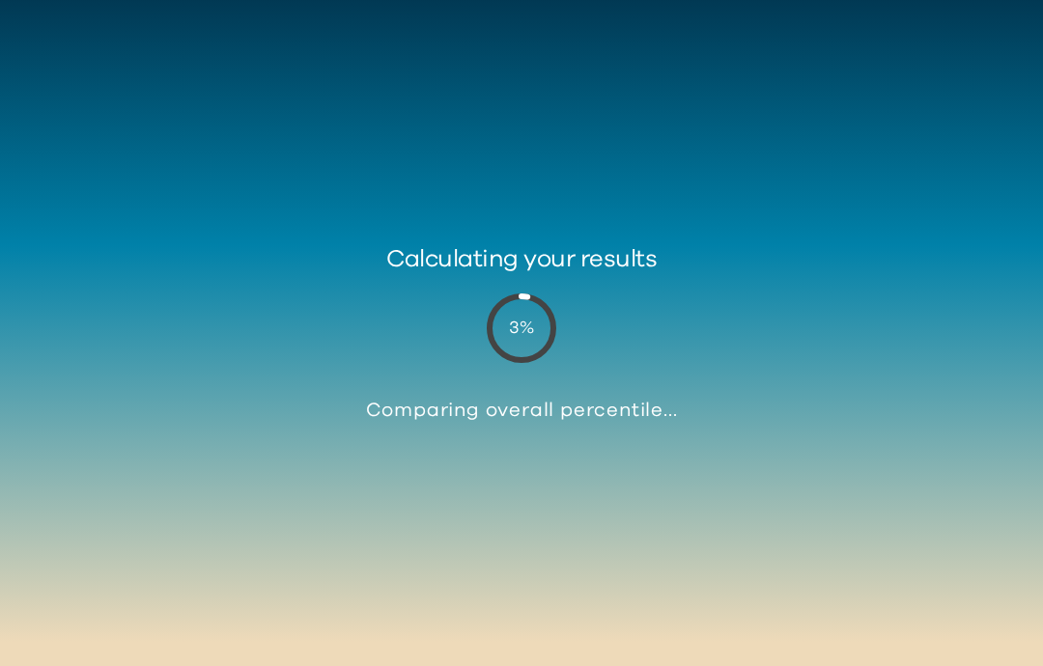
click at [307, 456] on div "Calculating your results 3 % Comparing overall percentile..." at bounding box center [521, 333] width 1043 height 666
click at [321, 452] on div "Calculating your results 28 % Comparing overall percentile..." at bounding box center [521, 333] width 1043 height 666
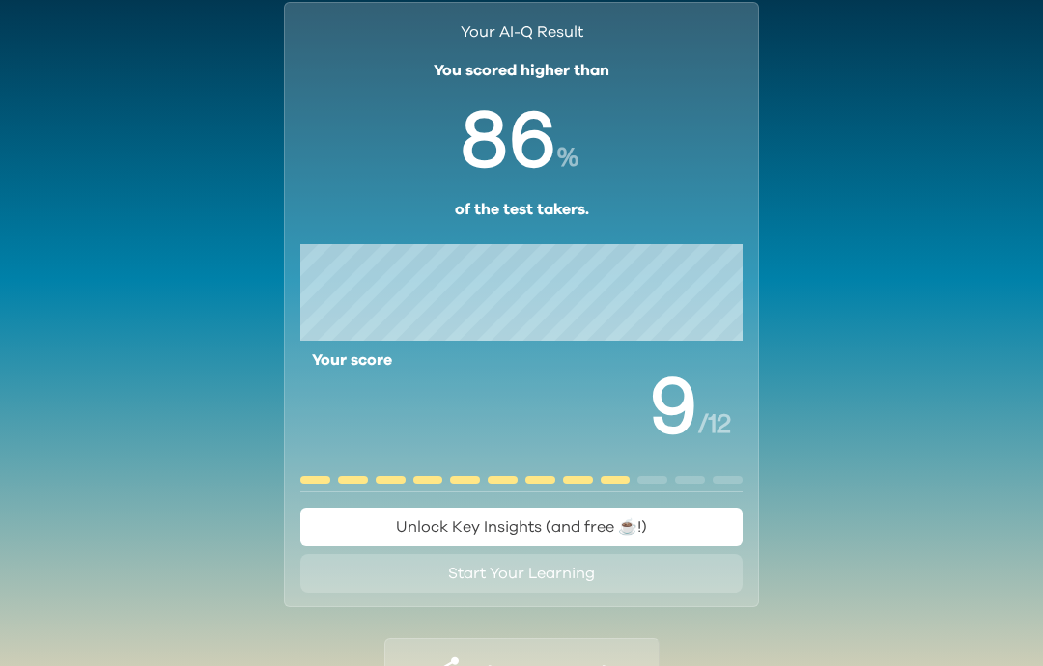
scroll to position [89, 0]
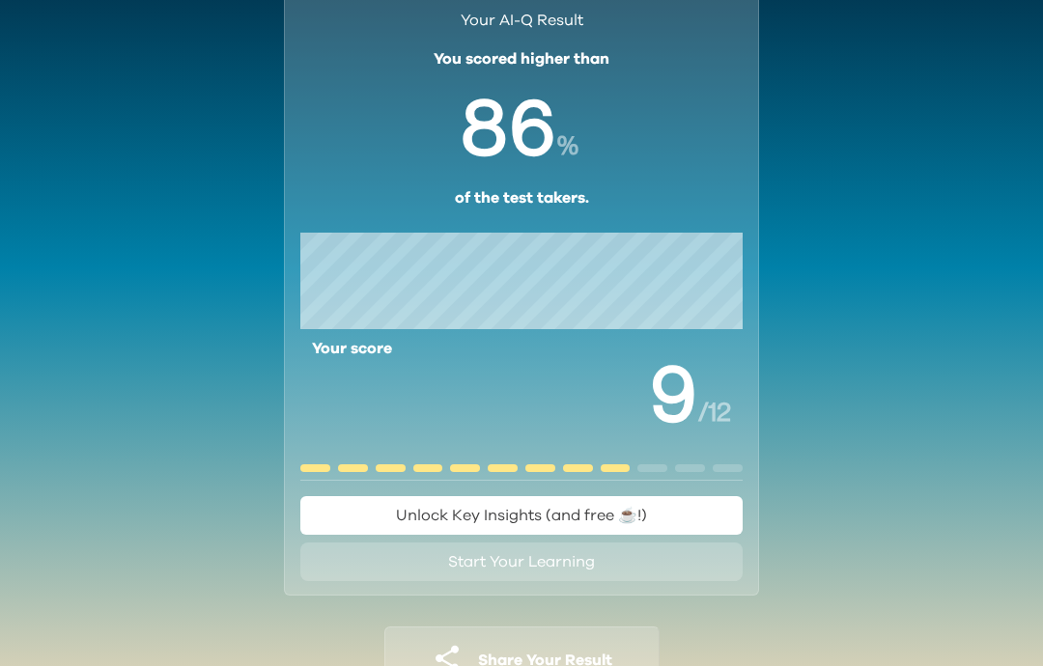
click at [297, 514] on div "Your AI-Q Result You scored higher than % of the test takers. Your score / 12 U…" at bounding box center [521, 293] width 475 height 606
click at [304, 510] on button "Unlock Key Insights (and free ☕️!)" at bounding box center [521, 515] width 442 height 39
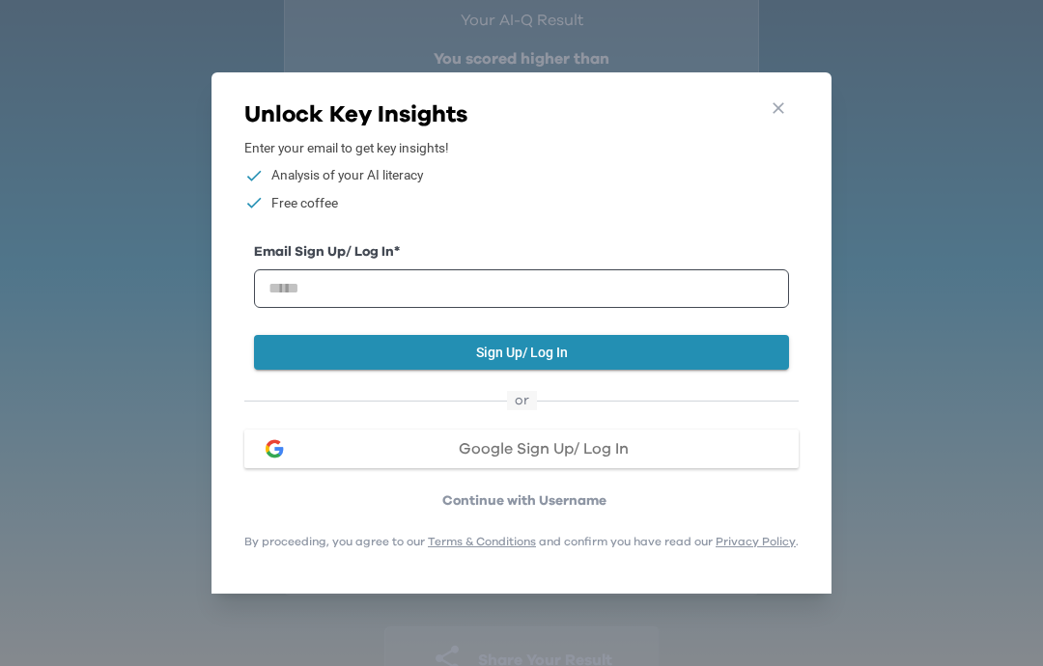
scroll to position [77, 0]
